Goal: Task Accomplishment & Management: Use online tool/utility

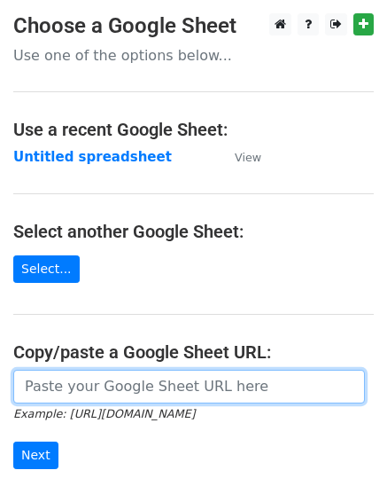
click at [103, 379] on input "url" at bounding box center [189, 387] width 352 height 34
paste input "[URL][DOMAIN_NAME]"
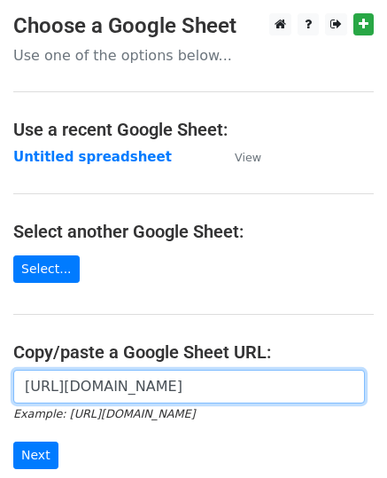
scroll to position [0, 399]
type input "[URL][DOMAIN_NAME]"
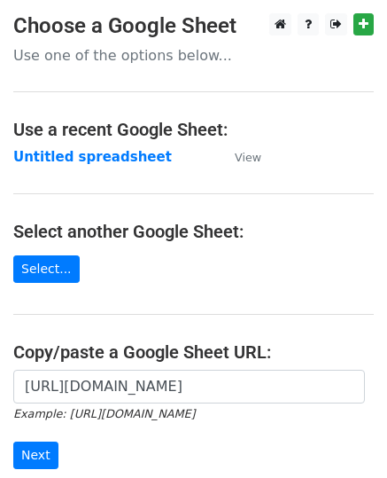
scroll to position [223, 0]
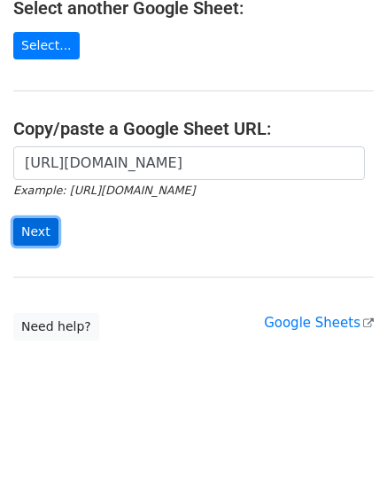
click at [26, 228] on input "Next" at bounding box center [35, 231] width 45 height 27
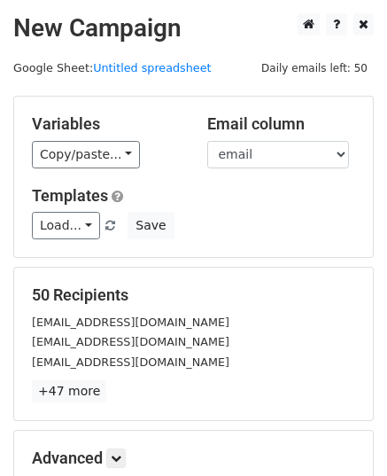
scroll to position [209, 0]
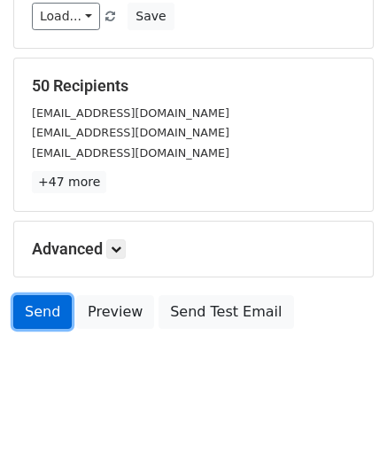
click at [34, 305] on link "Send" at bounding box center [42, 312] width 59 height 34
